Goal: Transaction & Acquisition: Download file/media

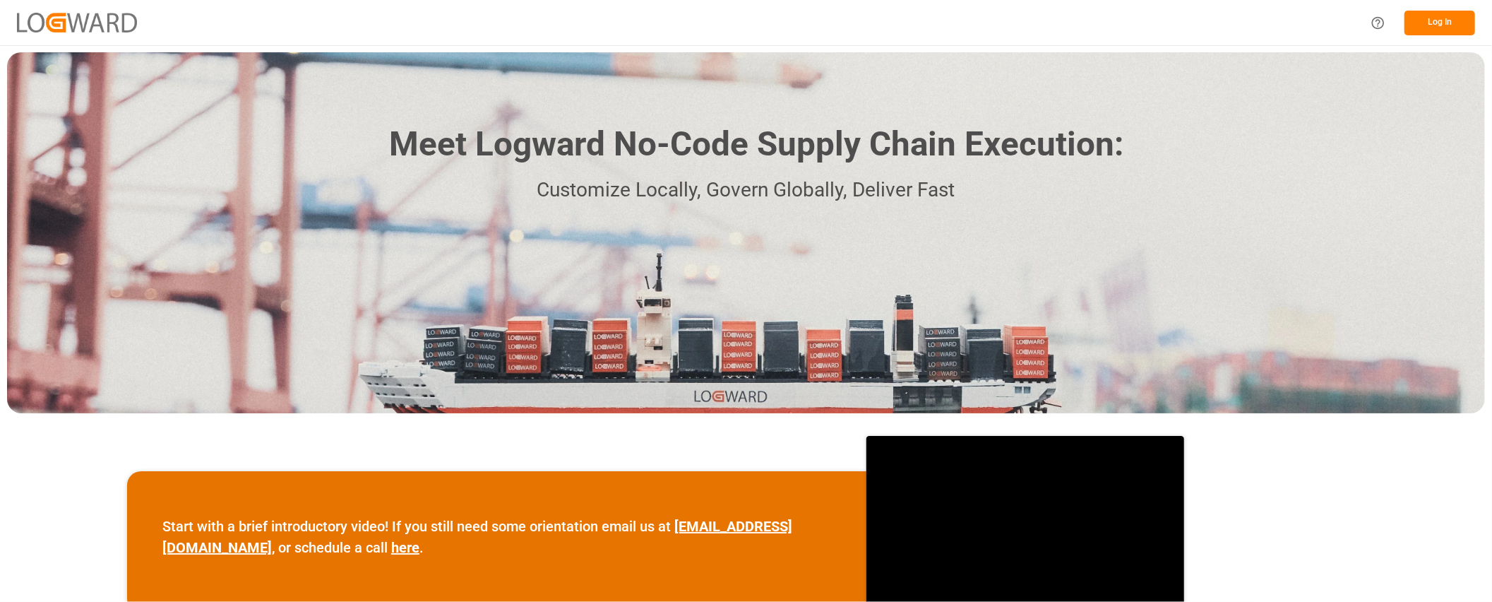
click at [1423, 19] on button "Log In" at bounding box center [1440, 23] width 71 height 25
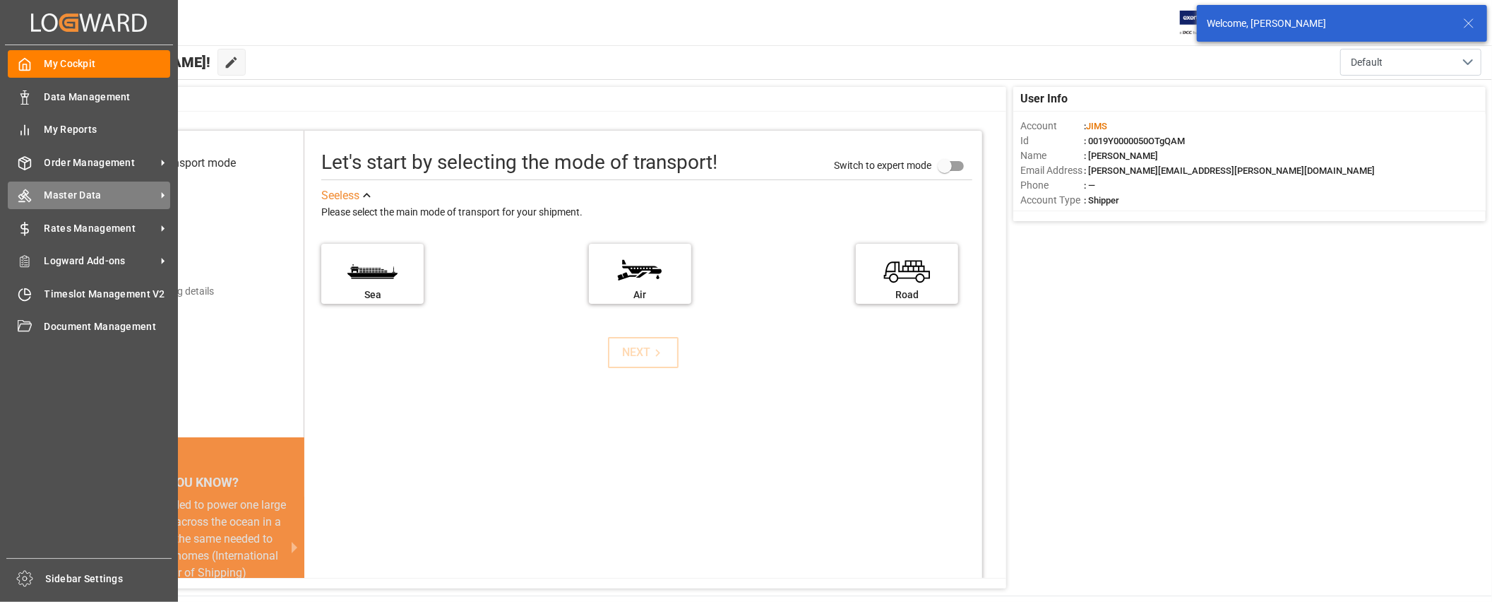
click at [90, 182] on div "Master Data Master Data" at bounding box center [89, 196] width 162 height 28
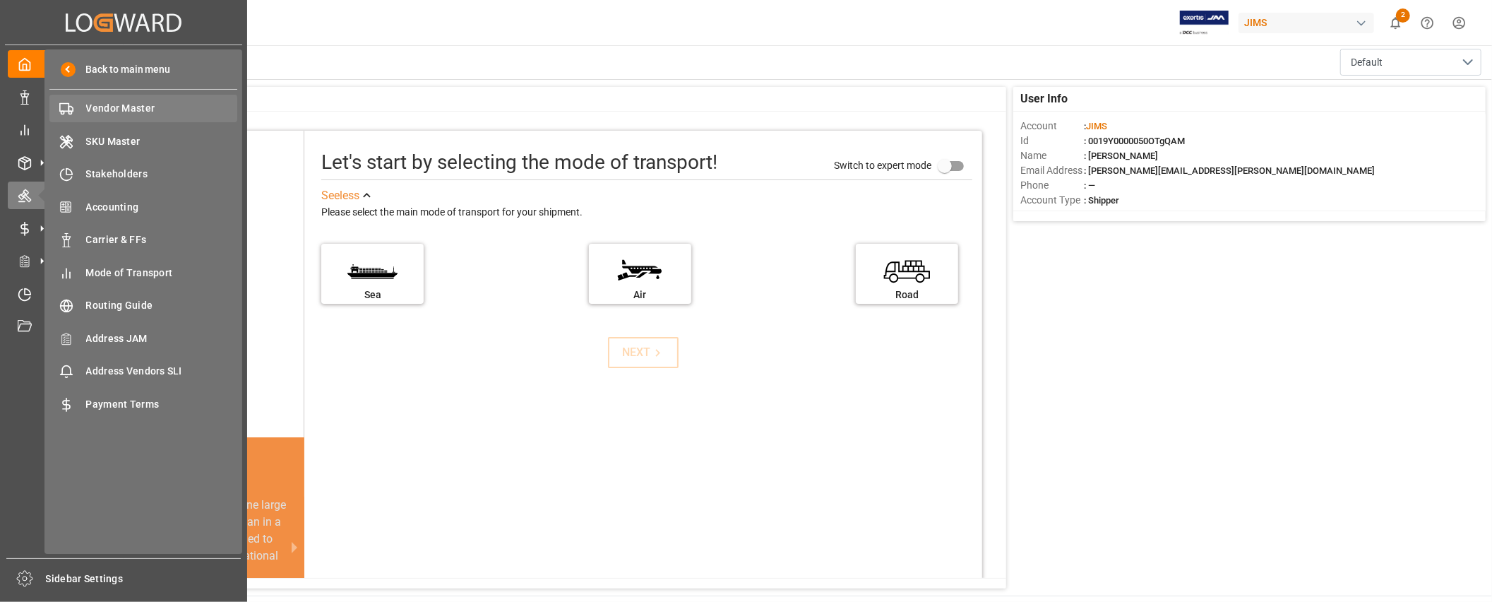
click at [121, 103] on span "Vendor Master" at bounding box center [162, 108] width 152 height 15
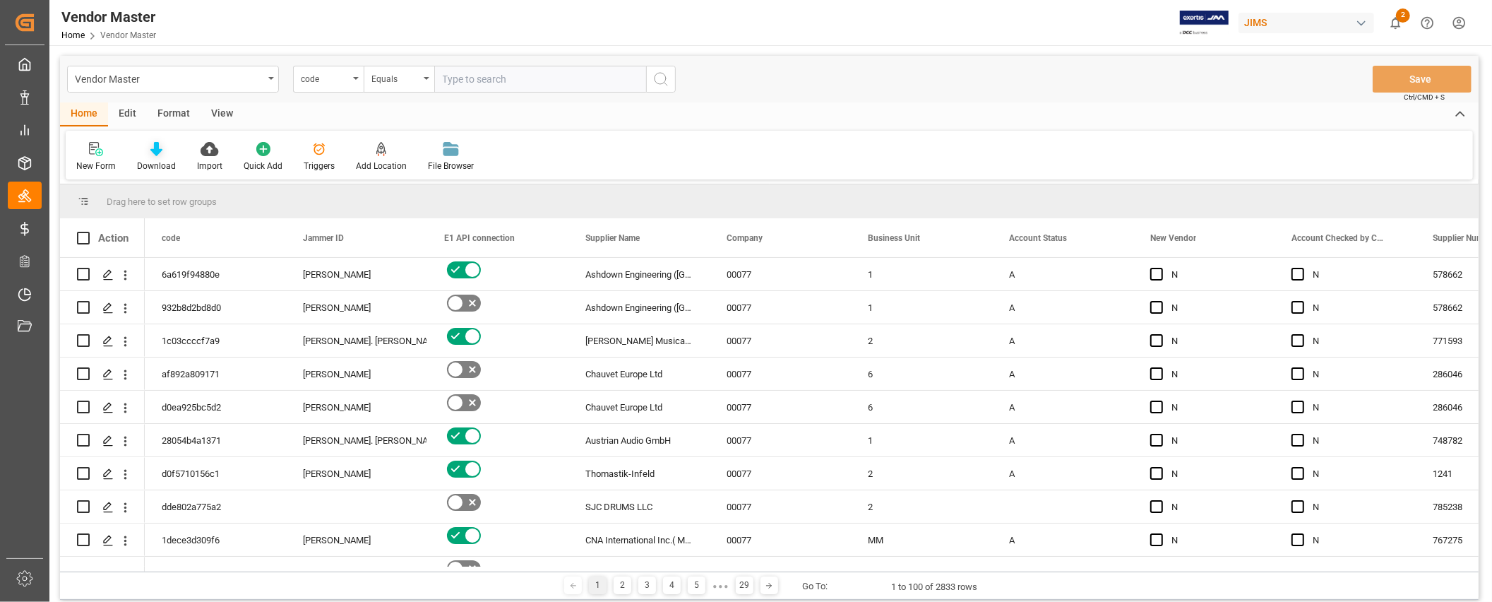
click at [160, 153] on icon at bounding box center [156, 149] width 12 height 14
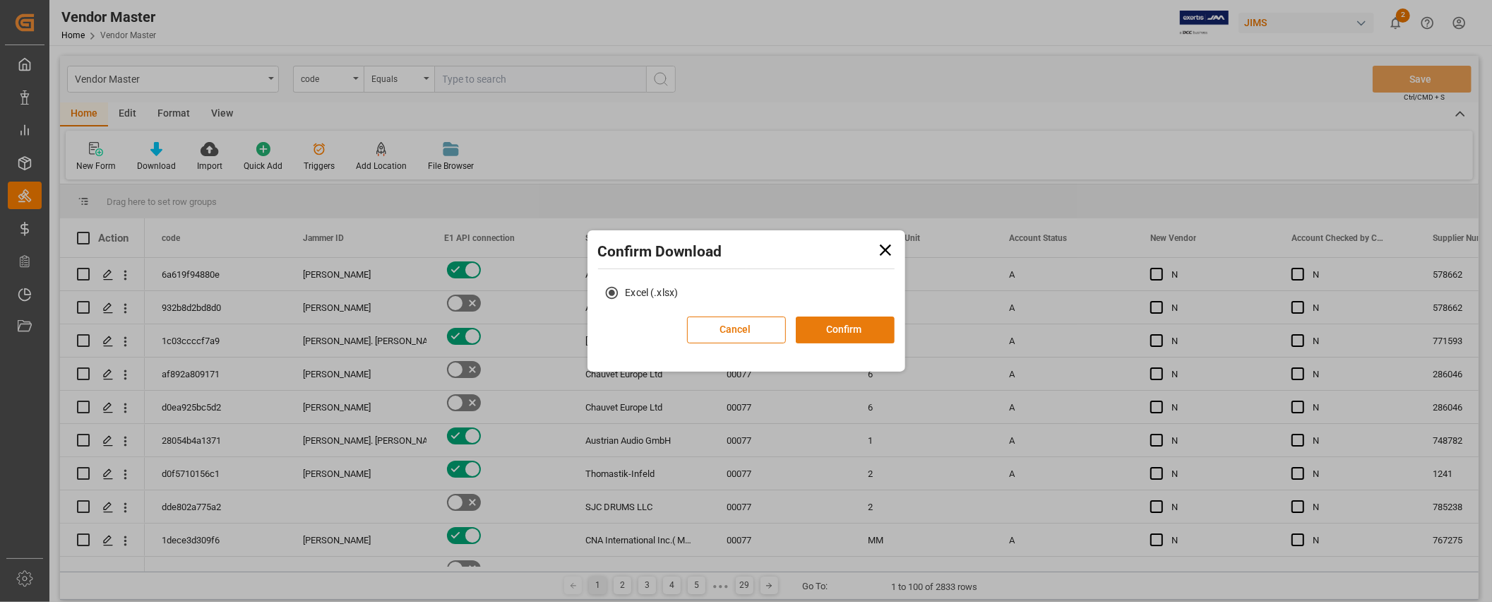
click at [814, 331] on button "Confirm" at bounding box center [845, 329] width 99 height 27
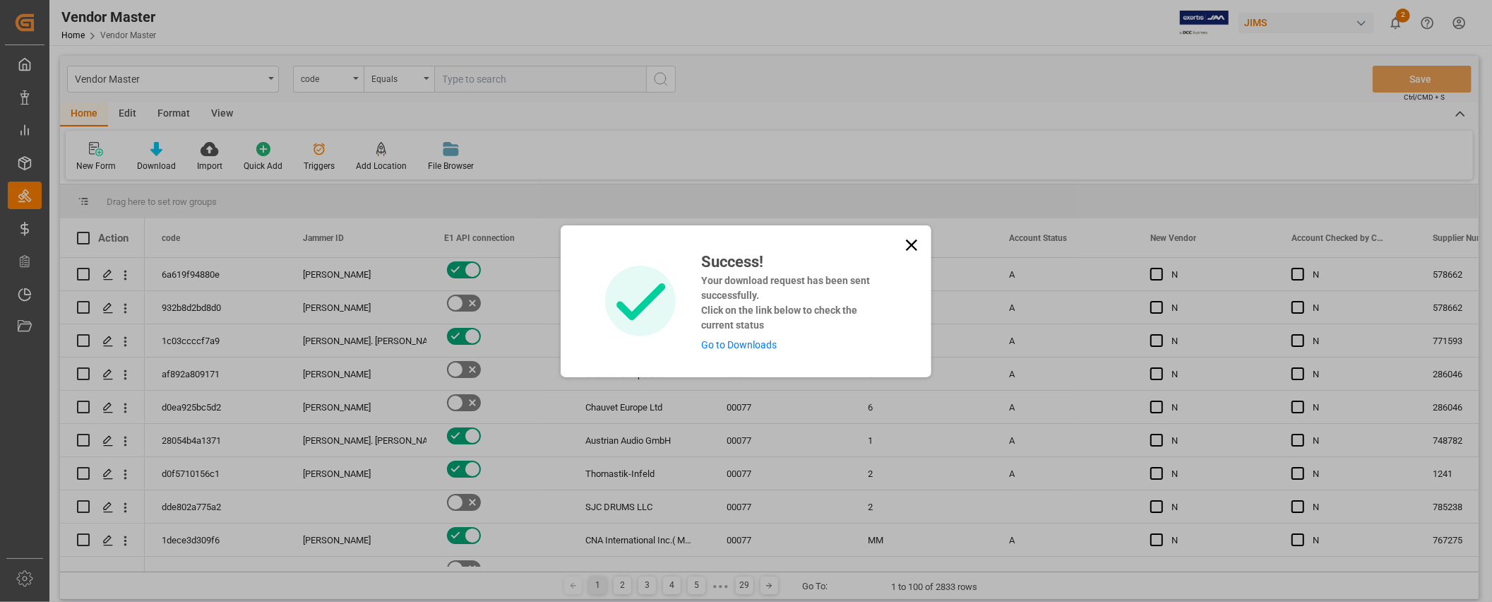
click at [710, 343] on link "Go to Downloads" at bounding box center [739, 344] width 76 height 11
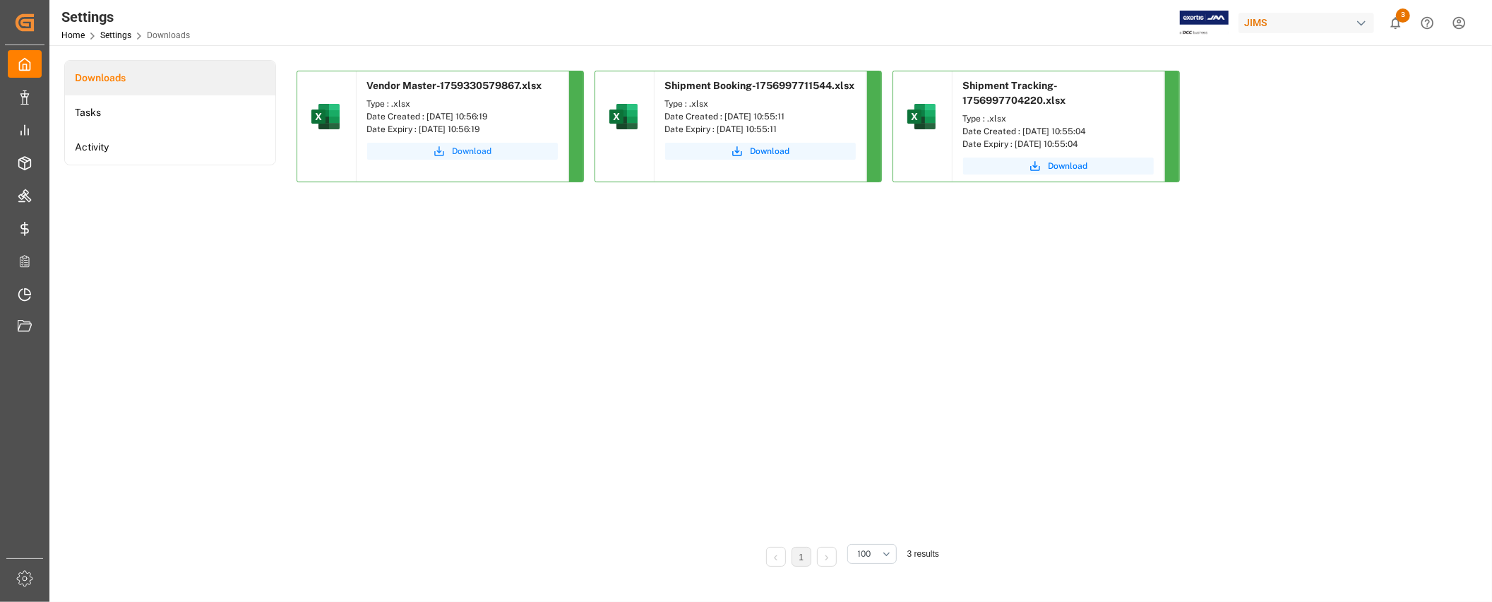
click at [457, 150] on span "Download" at bounding box center [473, 151] width 40 height 13
